Goal: Browse casually

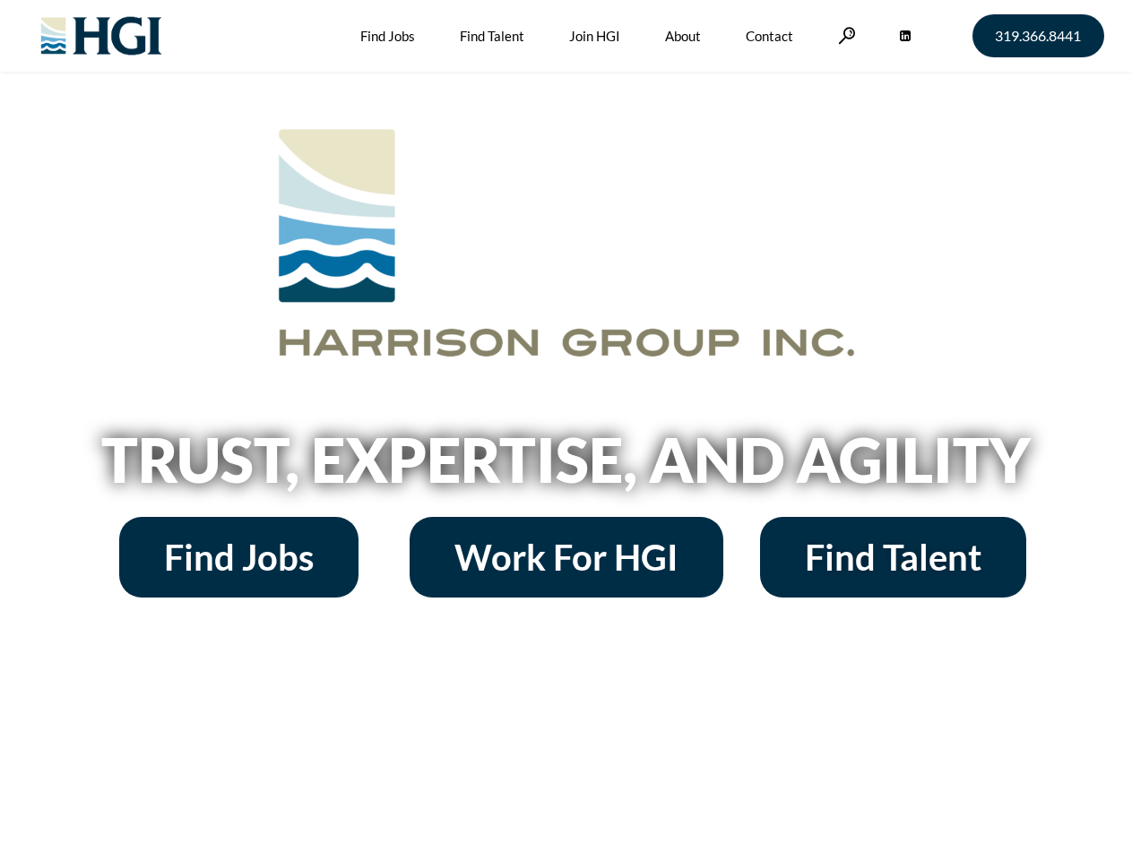
click at [565, 430] on h2 "Trust, Expertise, and Agility" at bounding box center [567, 459] width 1022 height 61
click at [844, 35] on link at bounding box center [847, 35] width 18 height 17
click at [565, 466] on h2 "Trust, Expertise, and Agility" at bounding box center [567, 459] width 1022 height 61
click at [565, 430] on h2 "Trust, Expertise, and Agility" at bounding box center [567, 459] width 1022 height 61
click at [844, 35] on link at bounding box center [847, 35] width 18 height 17
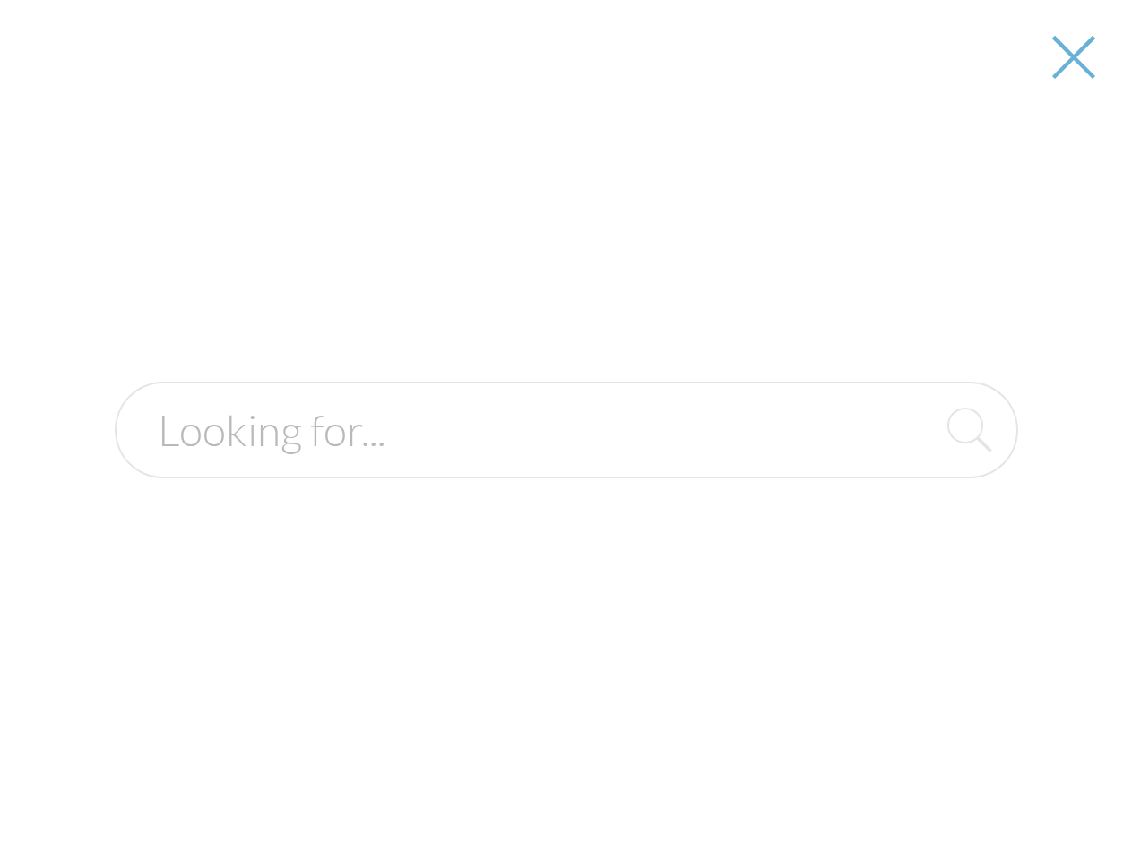
click at [565, 466] on h2 "Trust, Expertise, and Agility" at bounding box center [567, 459] width 1022 height 61
